Goal: Task Accomplishment & Management: Use online tool/utility

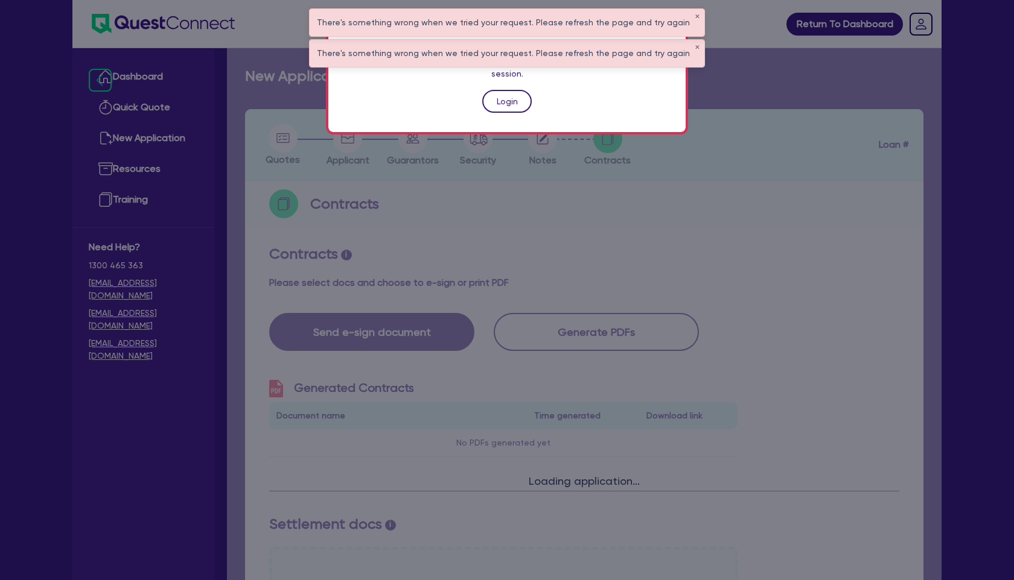
scroll to position [317, 0]
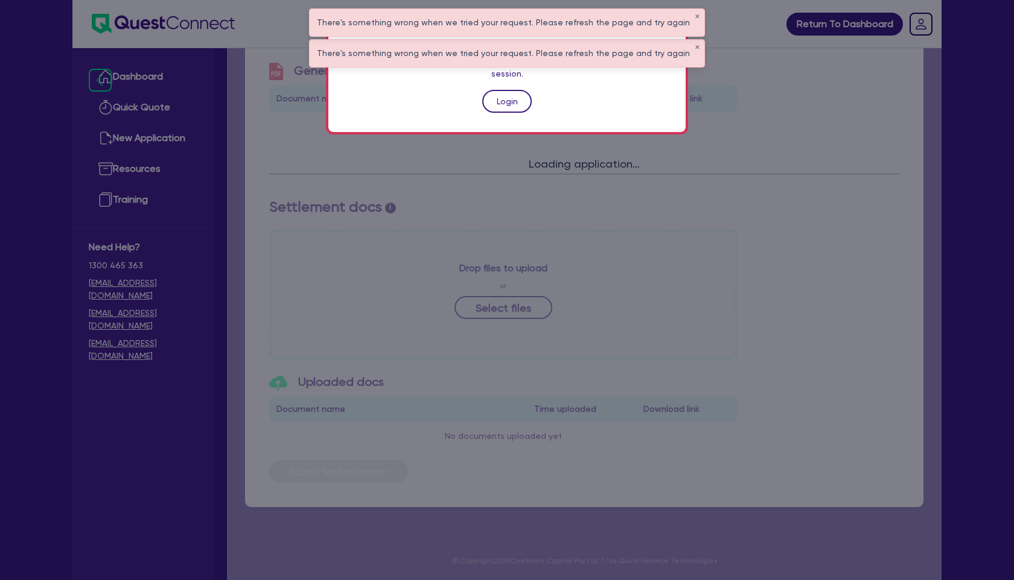
click at [510, 90] on link "Login" at bounding box center [506, 101] width 49 height 23
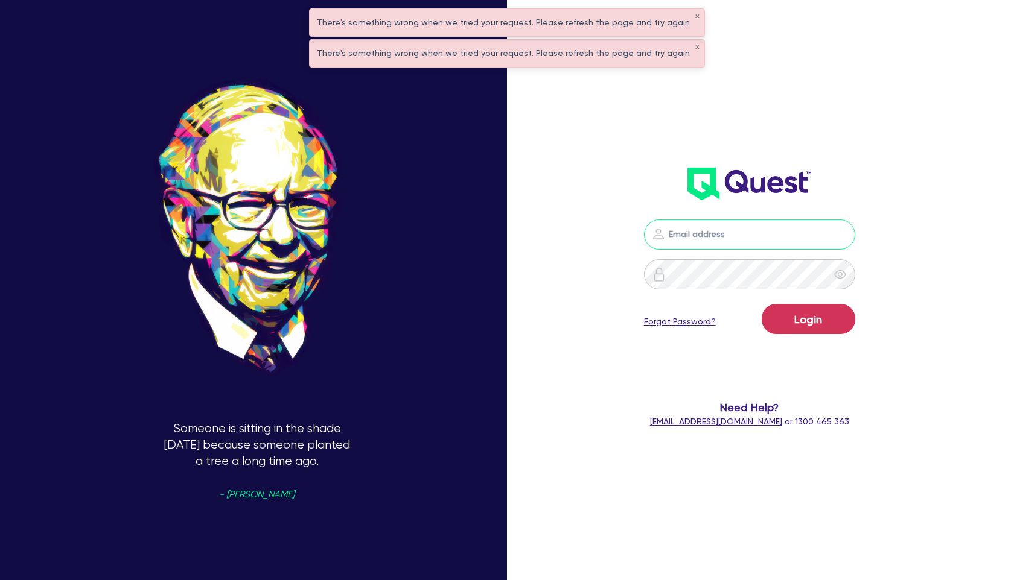
type input "[PERSON_NAME][EMAIL_ADDRESS][PERSON_NAME][DOMAIN_NAME]"
click at [819, 315] on button "Login" at bounding box center [808, 319] width 94 height 30
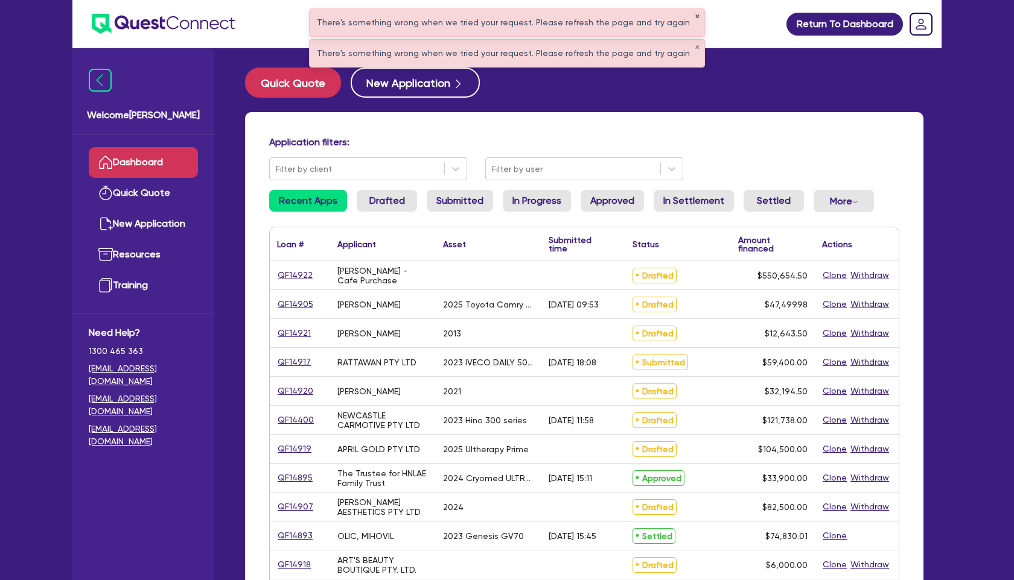
click at [694, 16] on button "✕" at bounding box center [696, 17] width 5 height 6
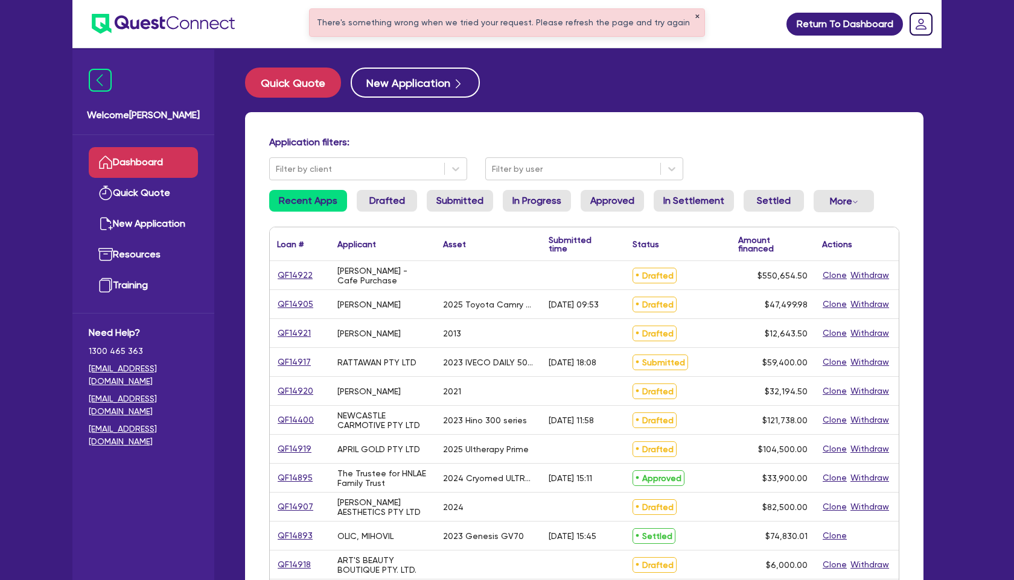
click at [694, 16] on button "✕" at bounding box center [696, 17] width 5 height 6
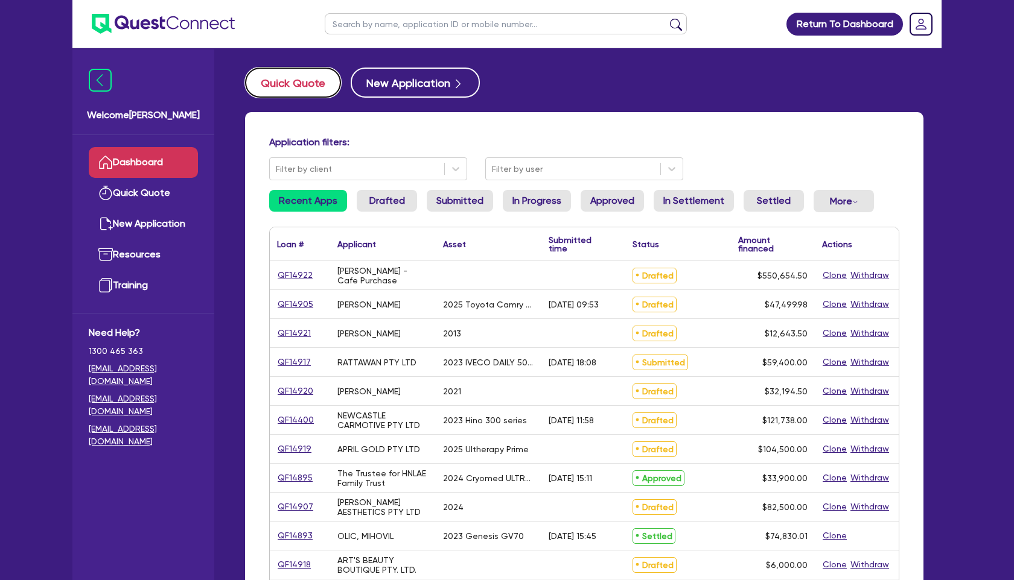
click at [306, 77] on button "Quick Quote" at bounding box center [293, 83] width 96 height 30
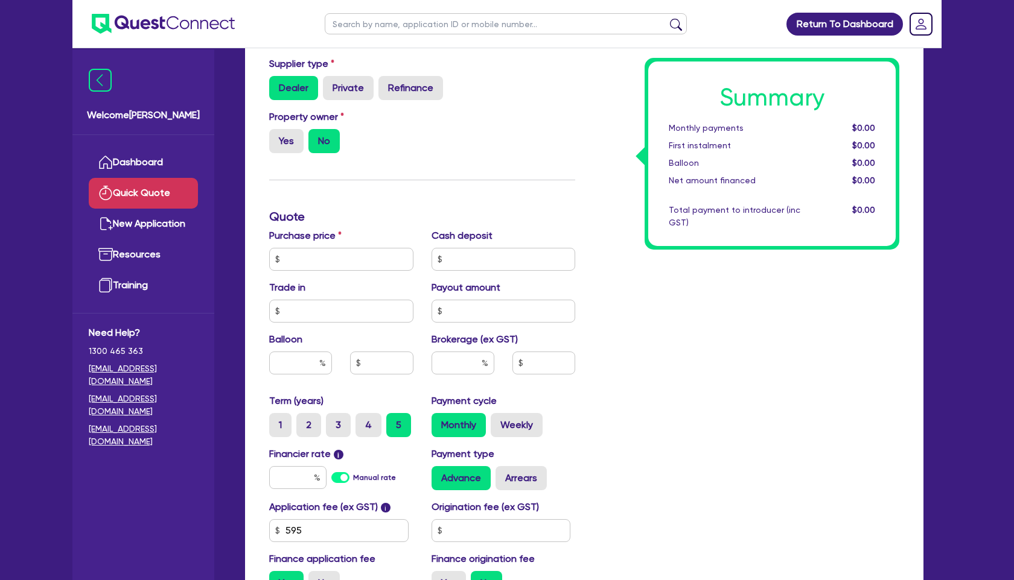
scroll to position [252, 0]
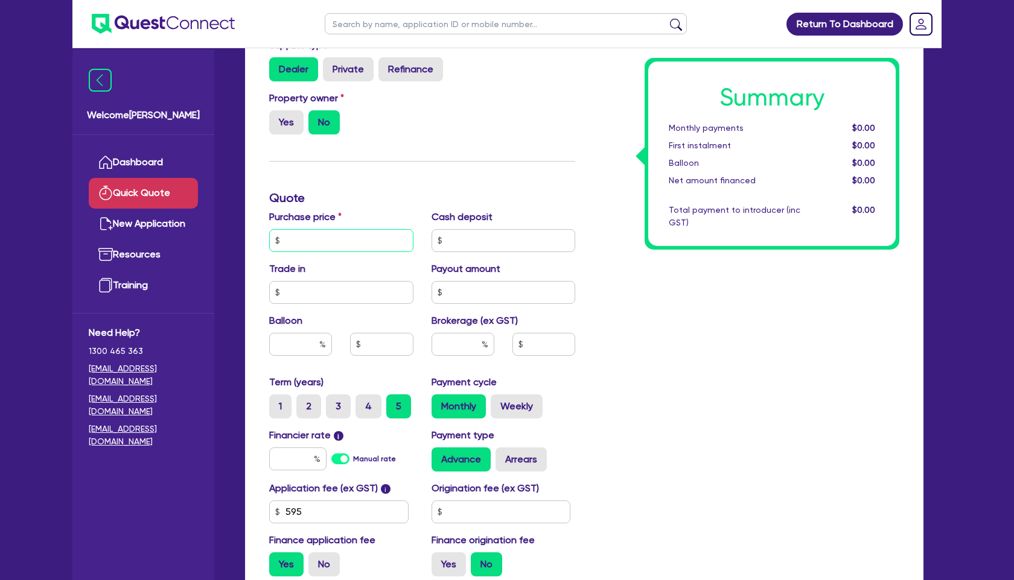
click at [343, 246] on input "text" at bounding box center [341, 240] width 144 height 23
type input "100,000"
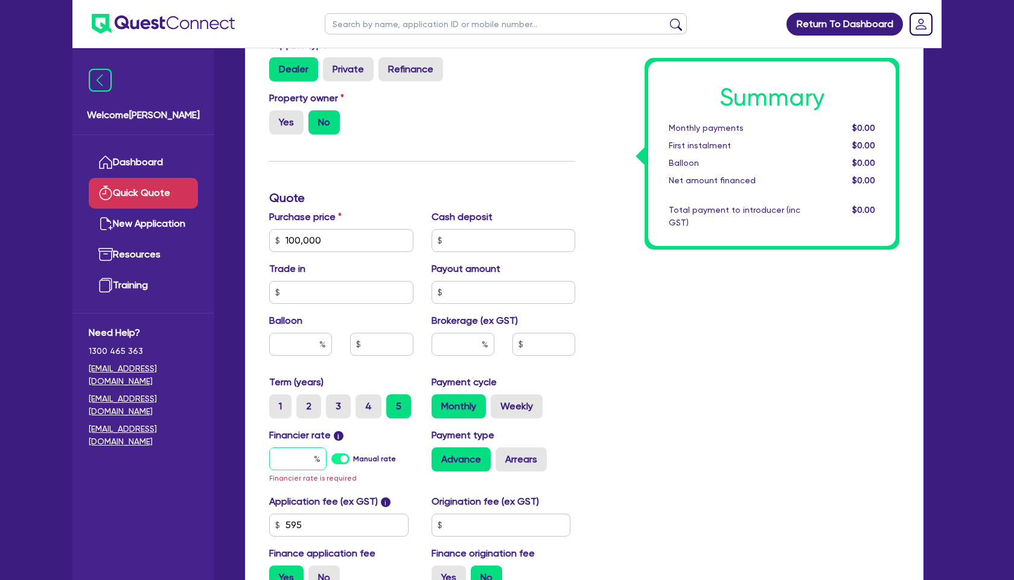
click at [300, 452] on input "text" at bounding box center [297, 459] width 57 height 23
click at [302, 348] on input "text" at bounding box center [300, 344] width 63 height 23
type input "50"
click at [479, 348] on input "text" at bounding box center [462, 344] width 63 height 23
type input "2"
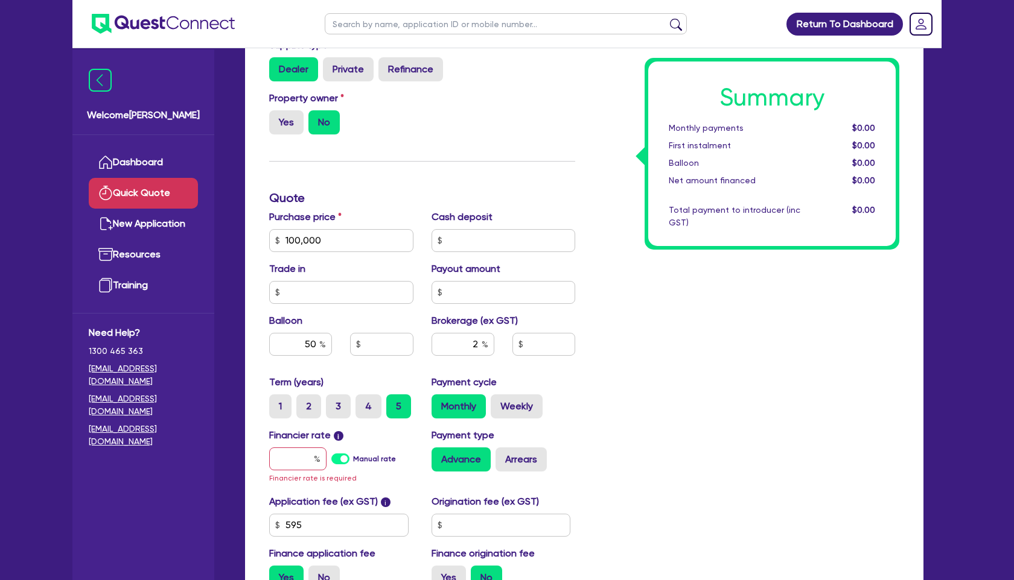
click at [521, 378] on div "Payment cycle Monthly Weekly" at bounding box center [503, 396] width 162 height 43
click at [311, 452] on input "text" at bounding box center [297, 459] width 57 height 23
type input "6"
type input "50,000"
type input "2,013.09"
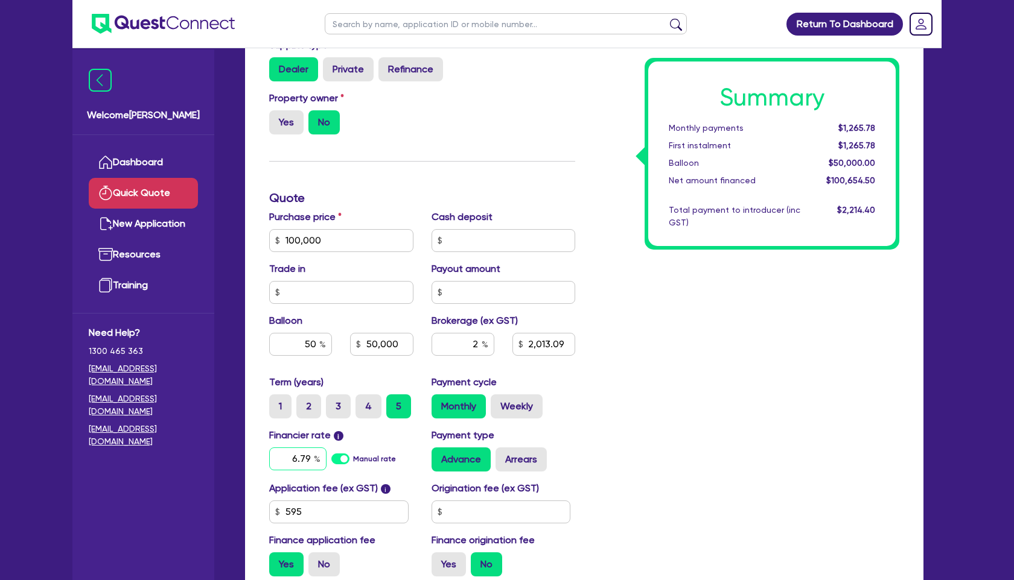
type input "6.79"
type input "50,000"
type input "2,013.09"
type input "50,000"
type input "2,013.09"
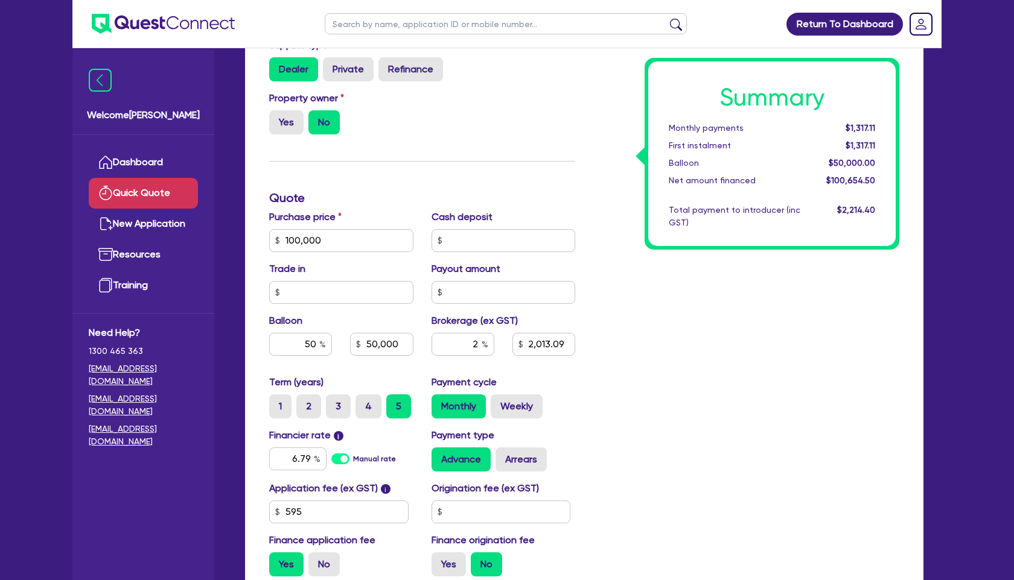
click at [601, 410] on div "Summary Monthly payments $1,317.11 First instalment $1,317.11 Balloon $50,000.0…" at bounding box center [746, 233] width 324 height 705
click at [567, 346] on input "2,013.09" at bounding box center [543, 344] width 63 height 23
click at [367, 401] on label "4" at bounding box center [368, 407] width 26 height 24
click at [363, 401] on input "4" at bounding box center [359, 399] width 8 height 8
radio input "true"
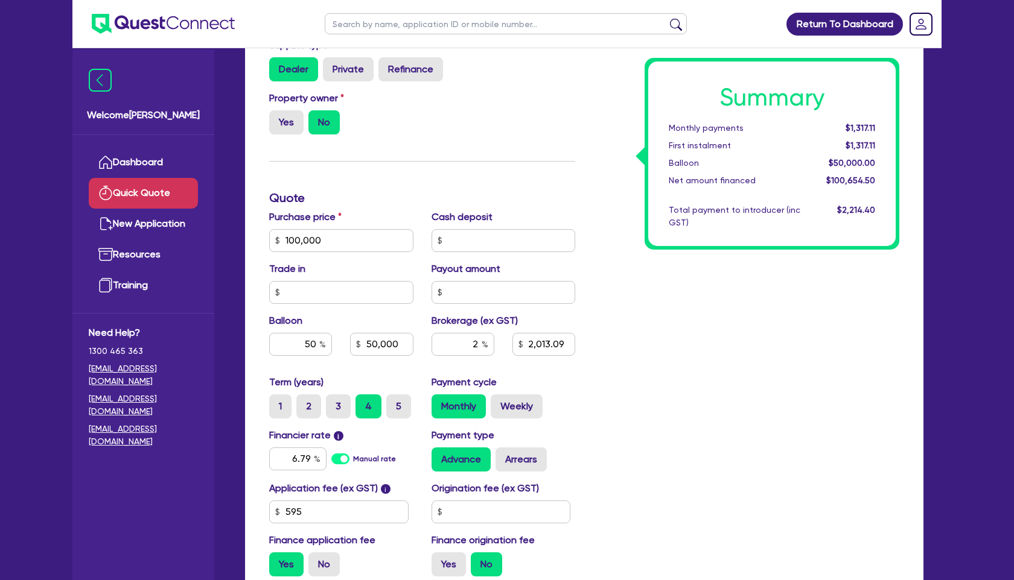
type input "50,000"
type input "2,013.09"
type input "50,000"
type input "2,013.09"
